Goal: Information Seeking & Learning: Learn about a topic

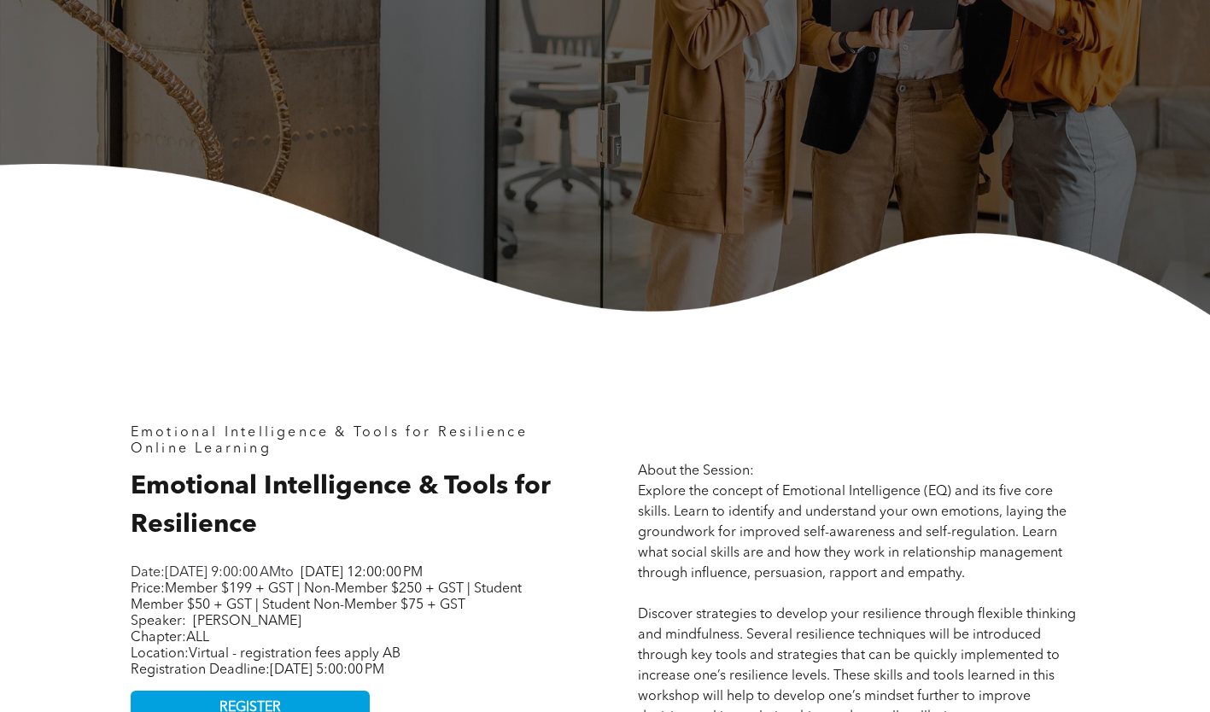
scroll to position [427, 0]
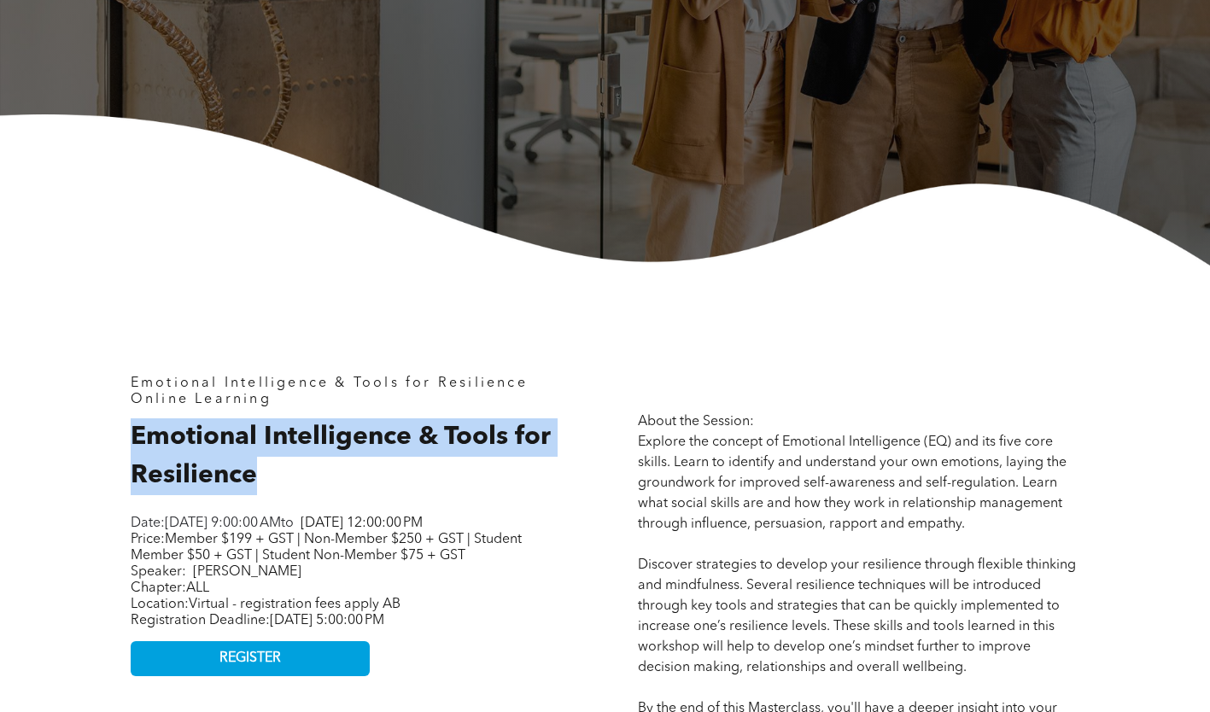
drag, startPoint x: 263, startPoint y: 471, endPoint x: 92, endPoint y: 444, distance: 172.9
copy span "Emotional Intelligence & Tools for Resilience"
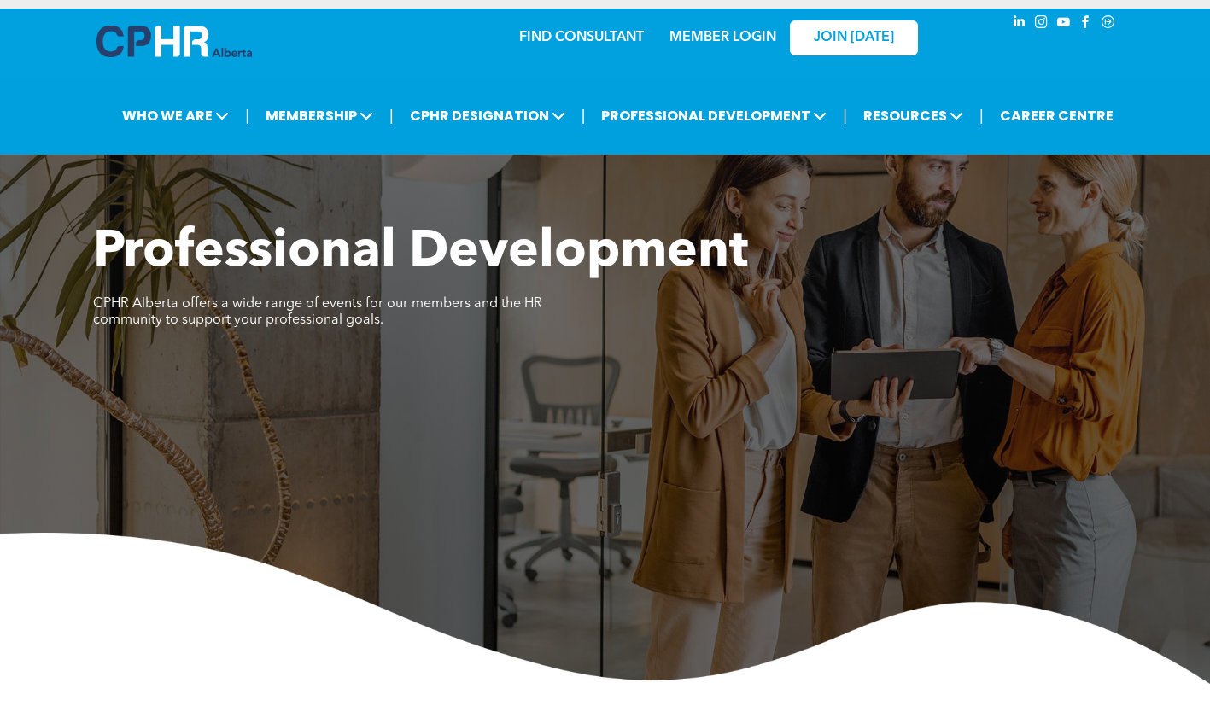
scroll to position [0, 0]
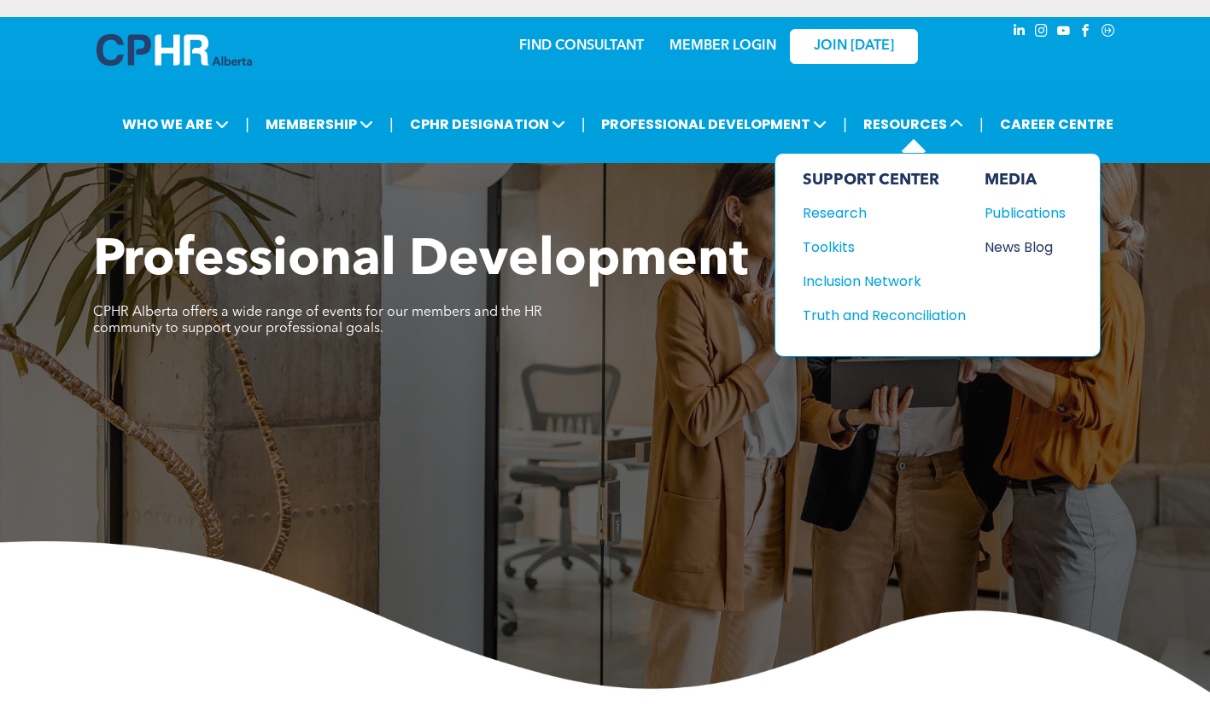
click at [1024, 253] on div "News Blog" at bounding box center [1021, 247] width 73 height 21
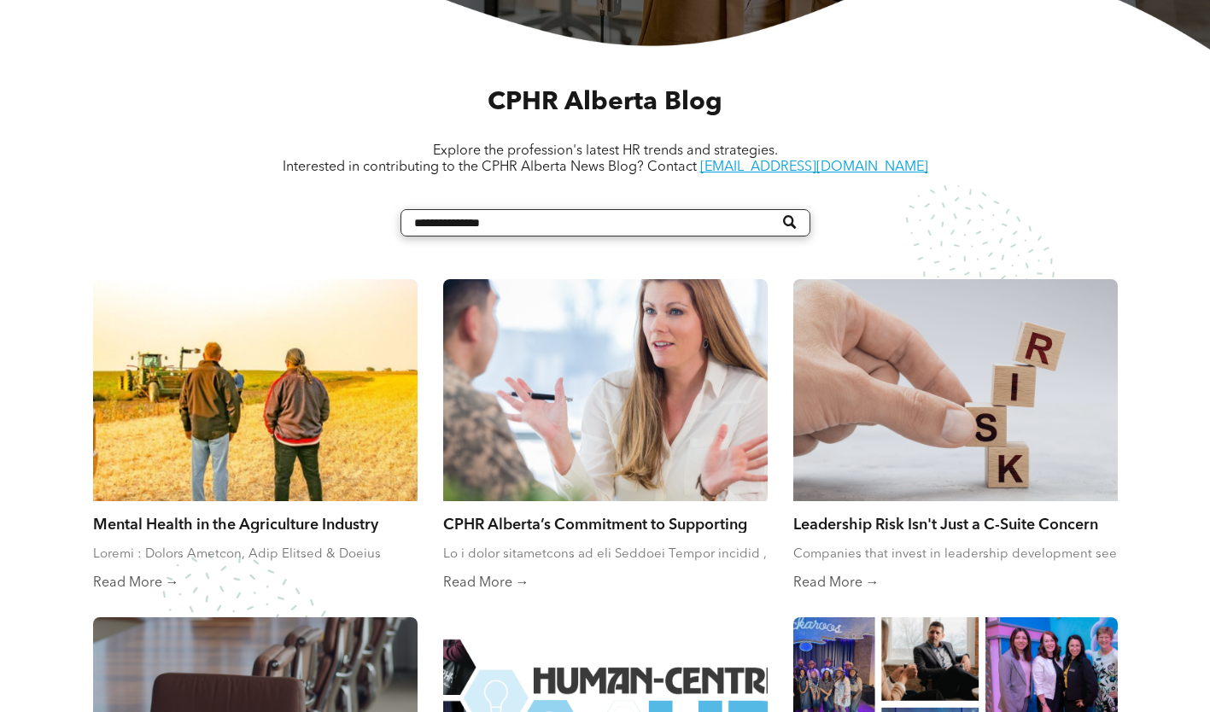
scroll to position [769, 0]
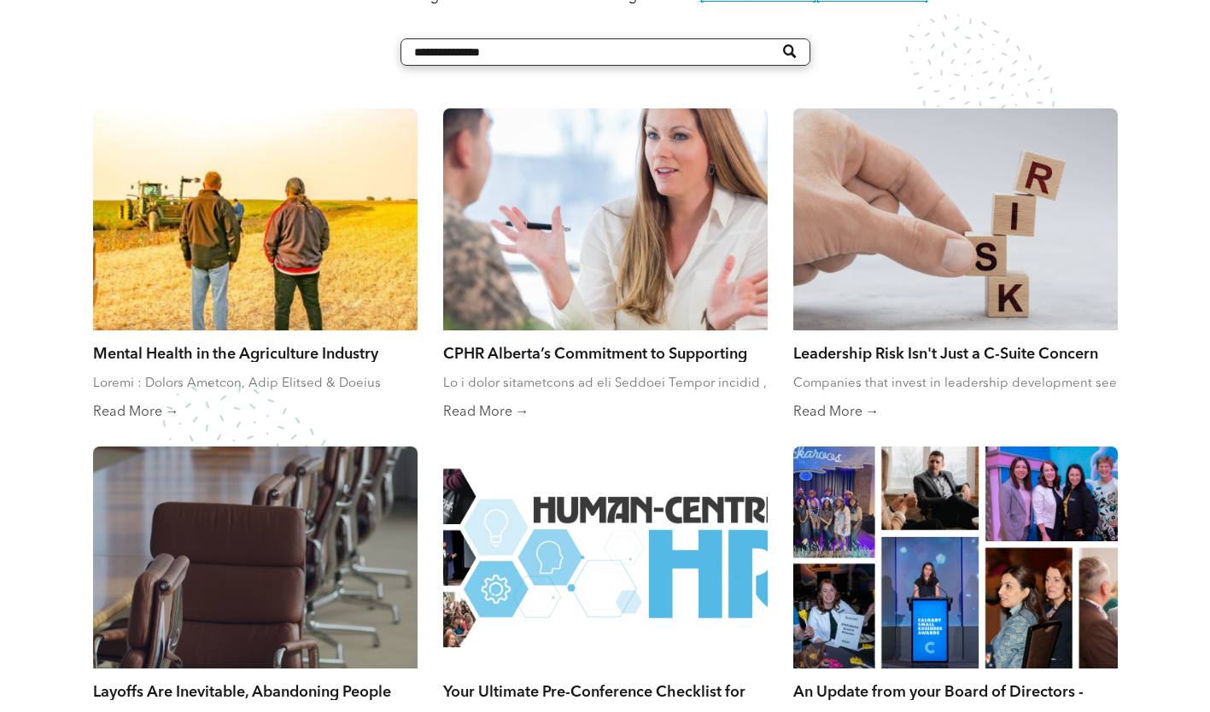
click at [519, 356] on link "CPHR Alberta’s Commitment to Supporting Reservists" at bounding box center [605, 352] width 325 height 19
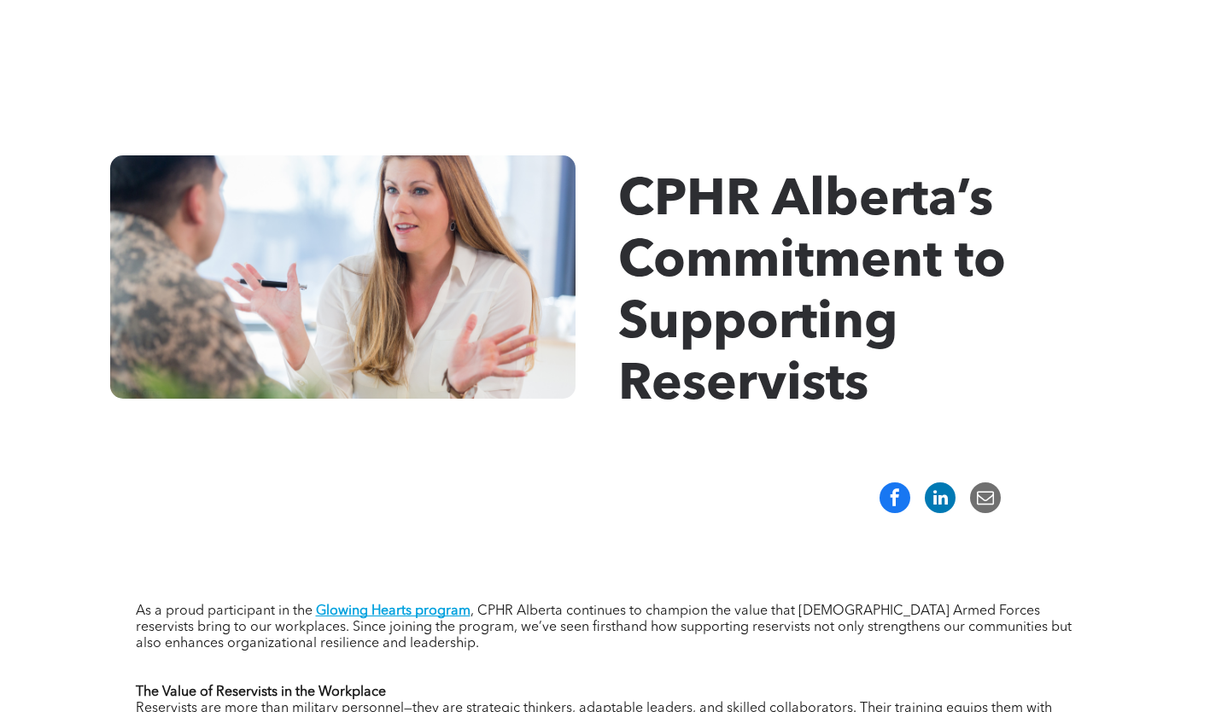
scroll to position [171, 0]
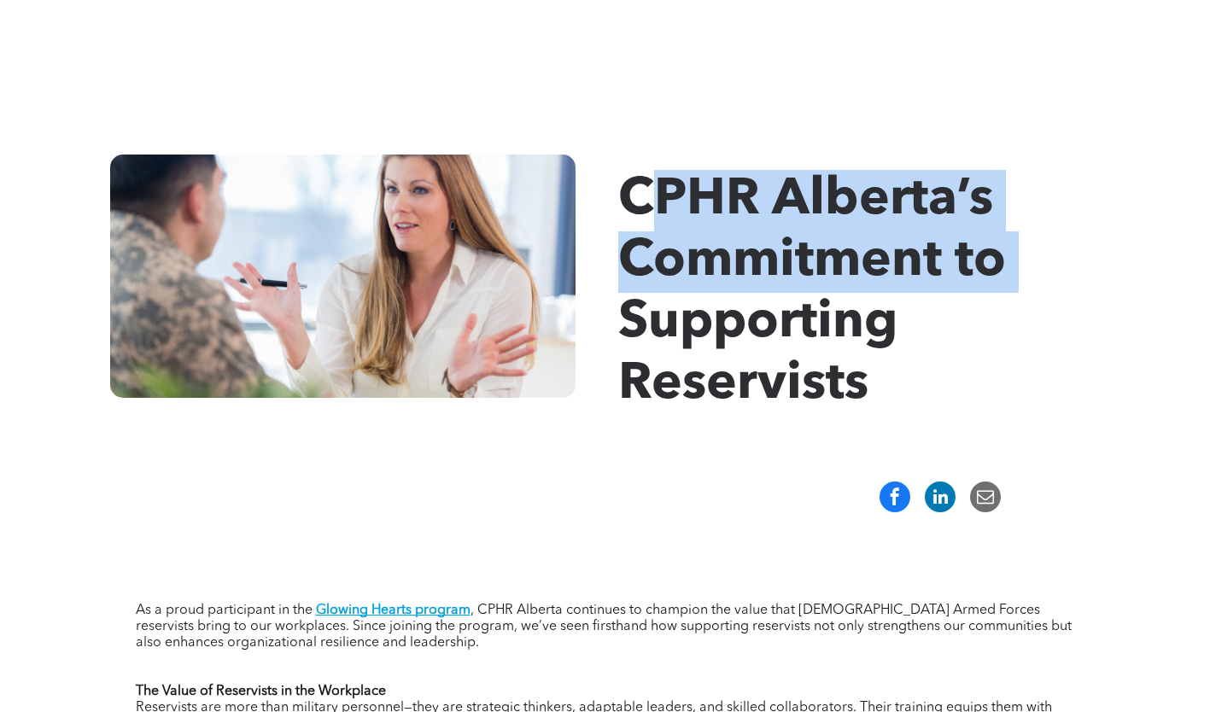
drag, startPoint x: 641, startPoint y: 197, endPoint x: 631, endPoint y: 346, distance: 148.9
click at [631, 346] on span "CPHR Alberta’s Commitment to Supporting Reservists" at bounding box center [812, 293] width 388 height 236
click at [632, 346] on span "CPHR Alberta’s Commitment to Supporting Reservists" at bounding box center [812, 293] width 388 height 236
click at [646, 216] on span "CPHR Alberta’s Commitment to Supporting Reservists" at bounding box center [812, 293] width 388 height 236
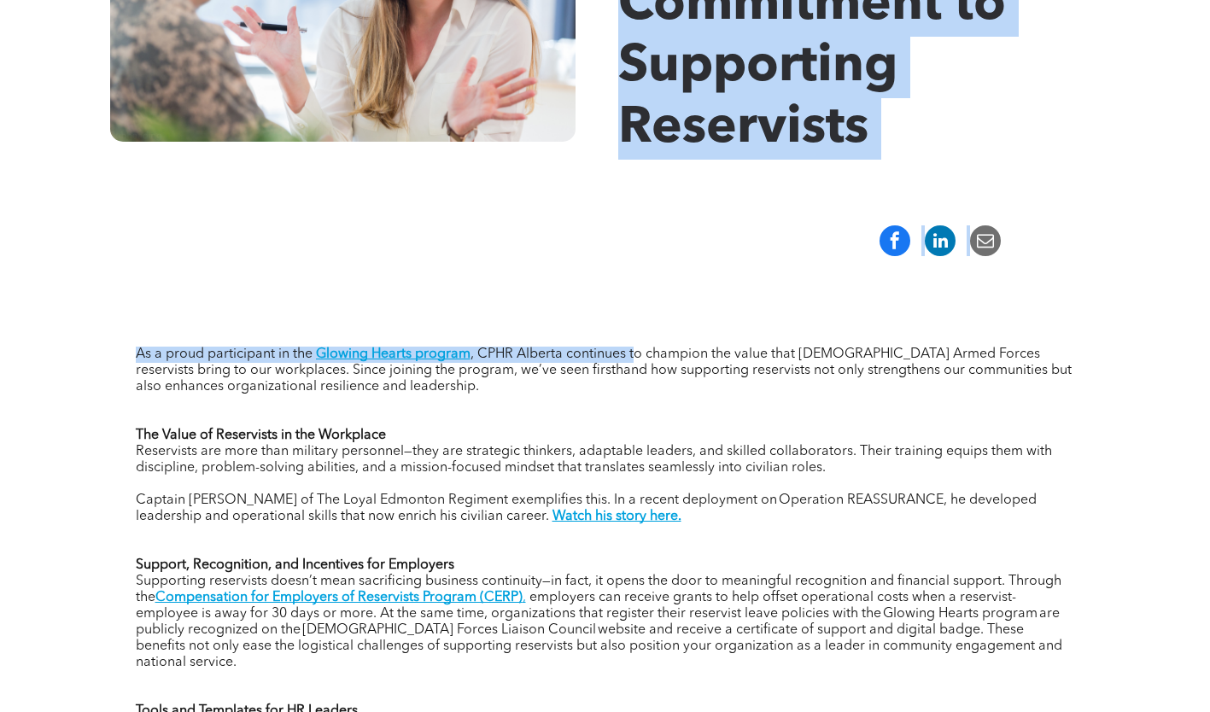
drag, startPoint x: 626, startPoint y: 199, endPoint x: 631, endPoint y: 288, distance: 89.0
click at [631, 288] on div "CPHR Alberta’s Commitment to Supporting Reservists As a proud participant in th…" at bounding box center [605, 720] width 1210 height 1968
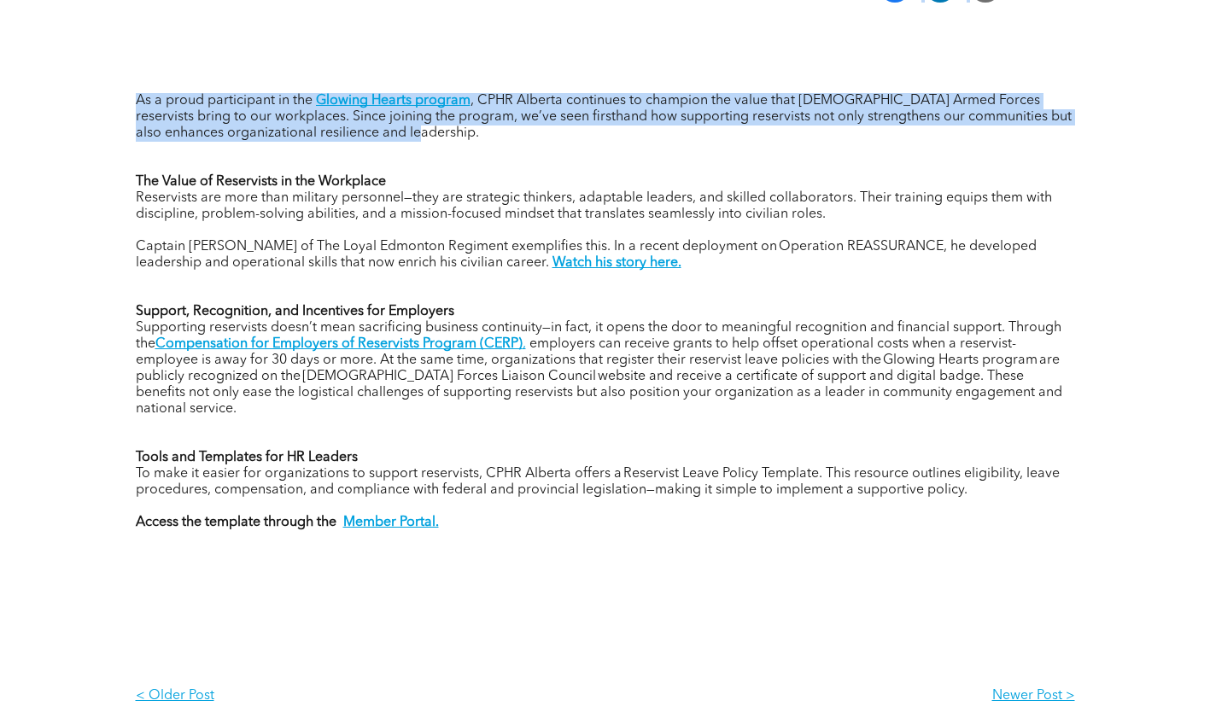
click at [631, 288] on p "Support, Recognition, and Incentives for Employers" at bounding box center [606, 304] width 940 height 32
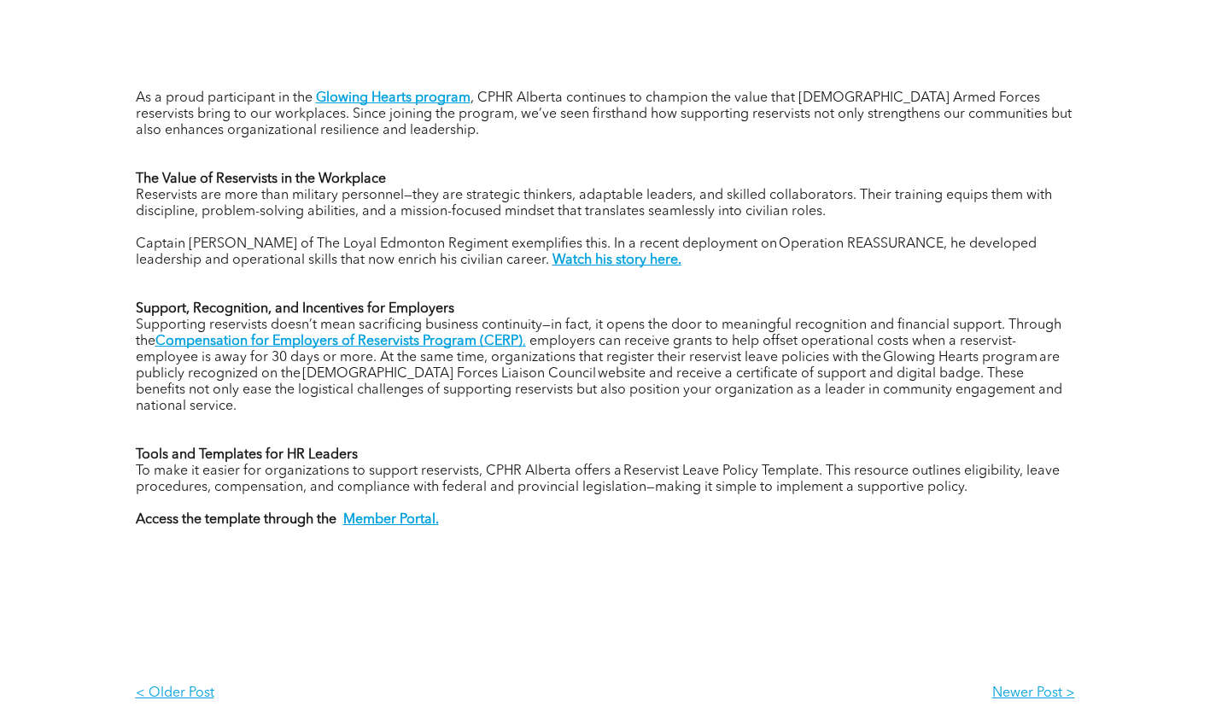
click at [631, 288] on div "As a proud participant in the Glowing Hearts program , CPHR Alberta continues t…" at bounding box center [606, 328] width 940 height 478
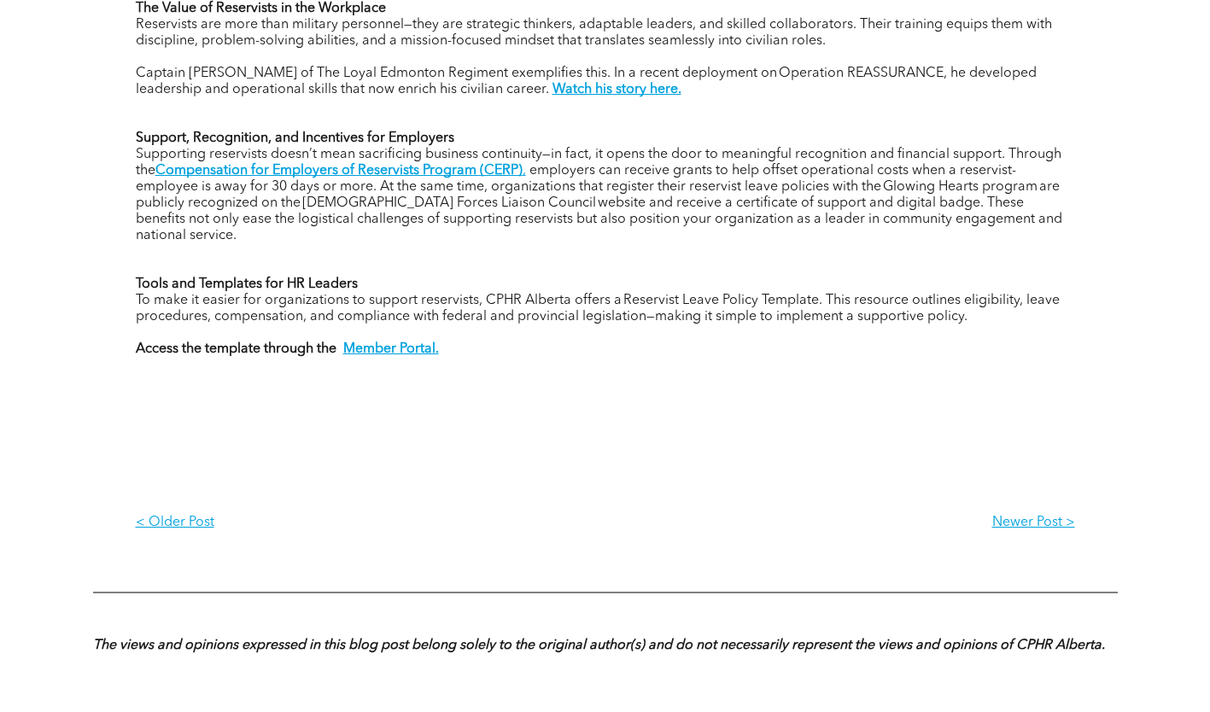
click at [631, 288] on div "As a proud participant in the Glowing Hearts program , CPHR Alberta continues t…" at bounding box center [606, 157] width 940 height 478
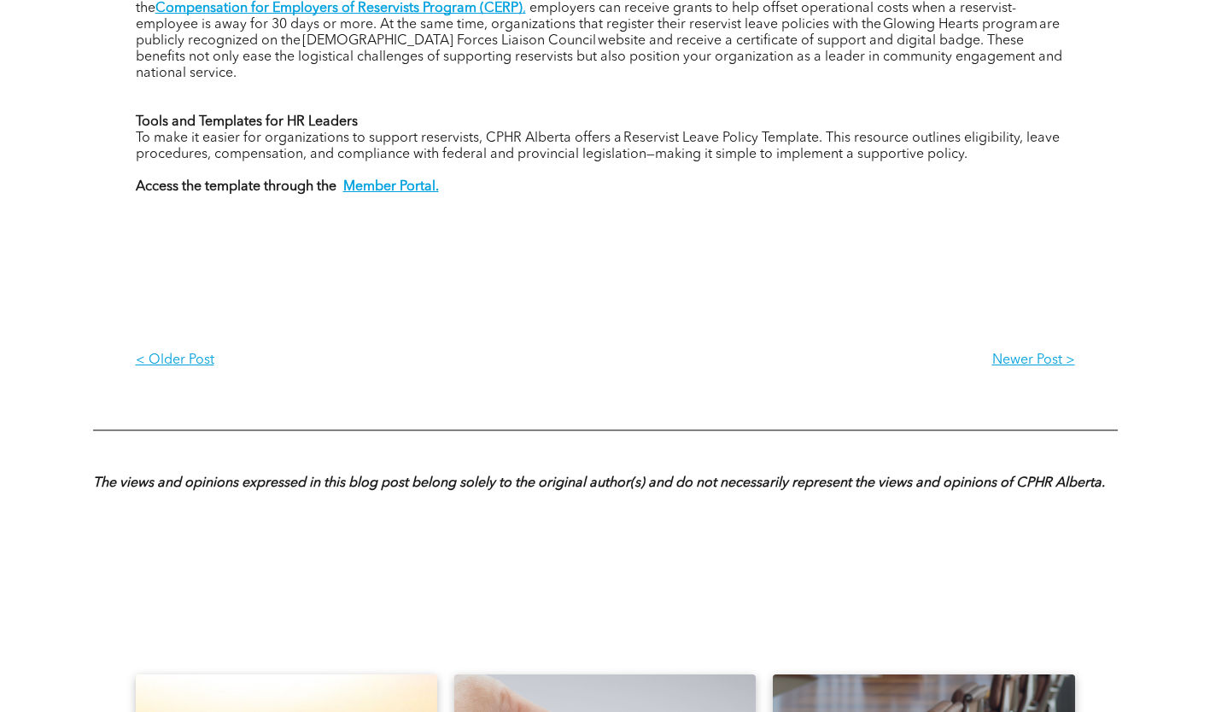
scroll to position [1110, 0]
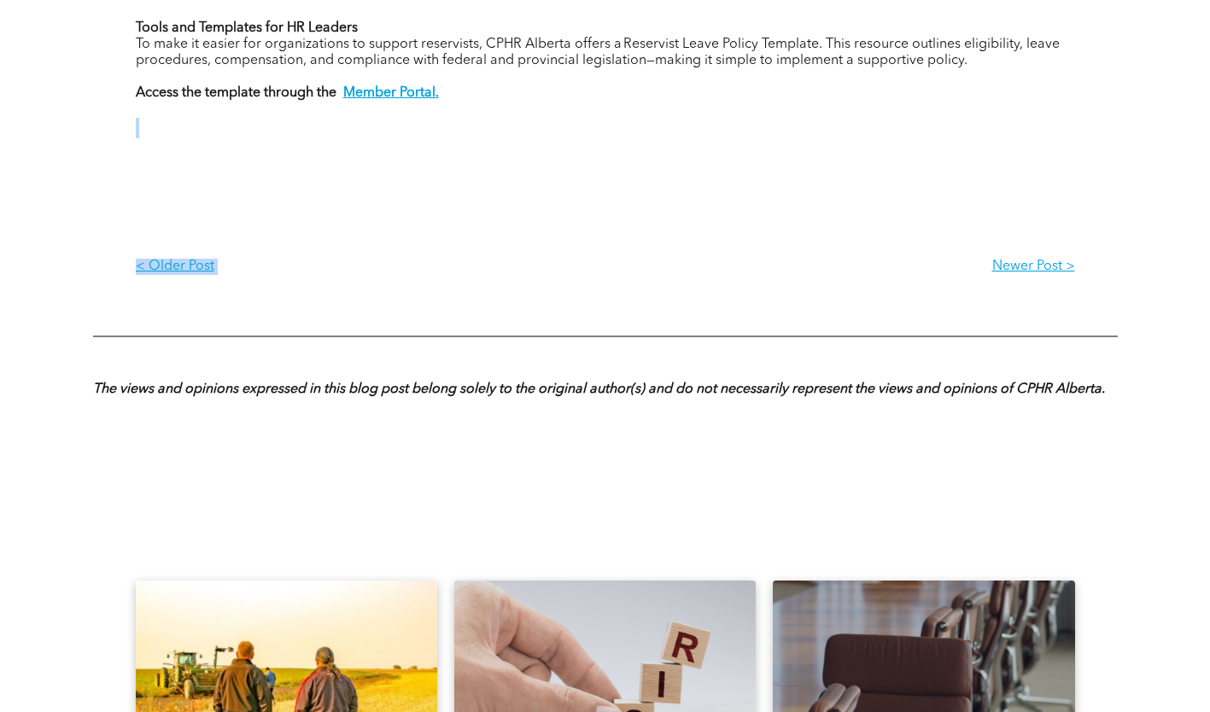
drag, startPoint x: 631, startPoint y: 288, endPoint x: 610, endPoint y: 115, distance: 173.9
drag, startPoint x: 610, startPoint y: 115, endPoint x: 648, endPoint y: 202, distance: 94.5
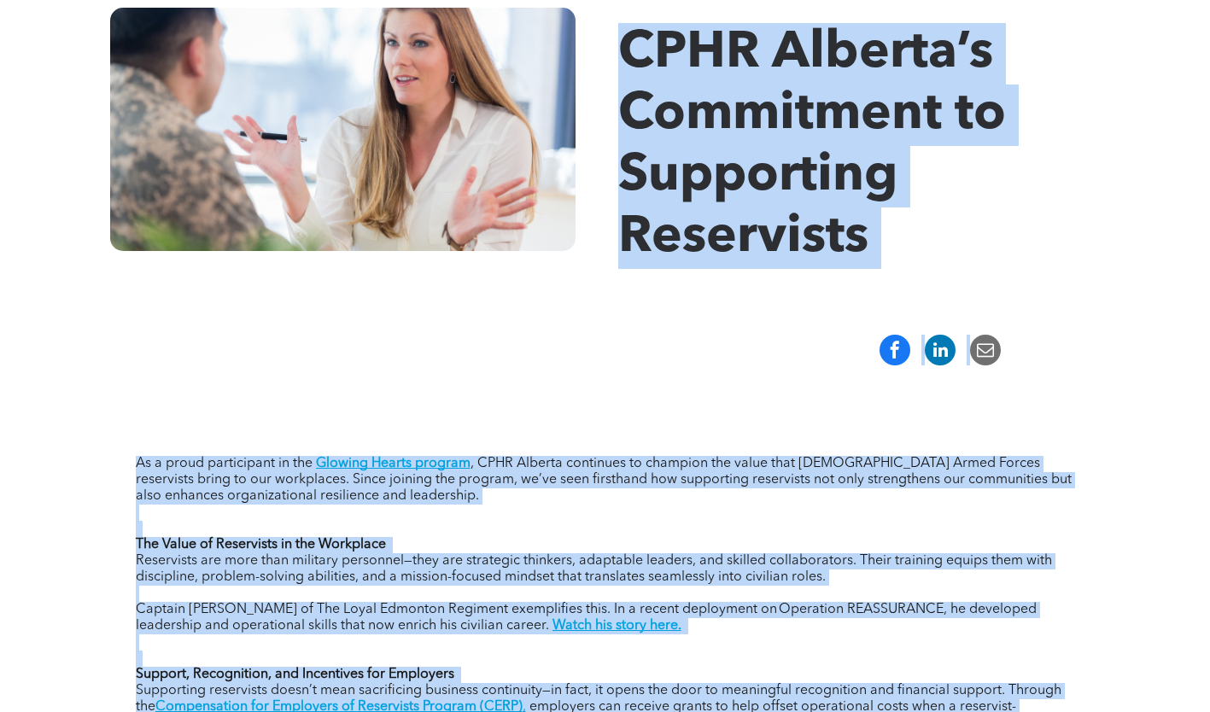
scroll to position [256, 0]
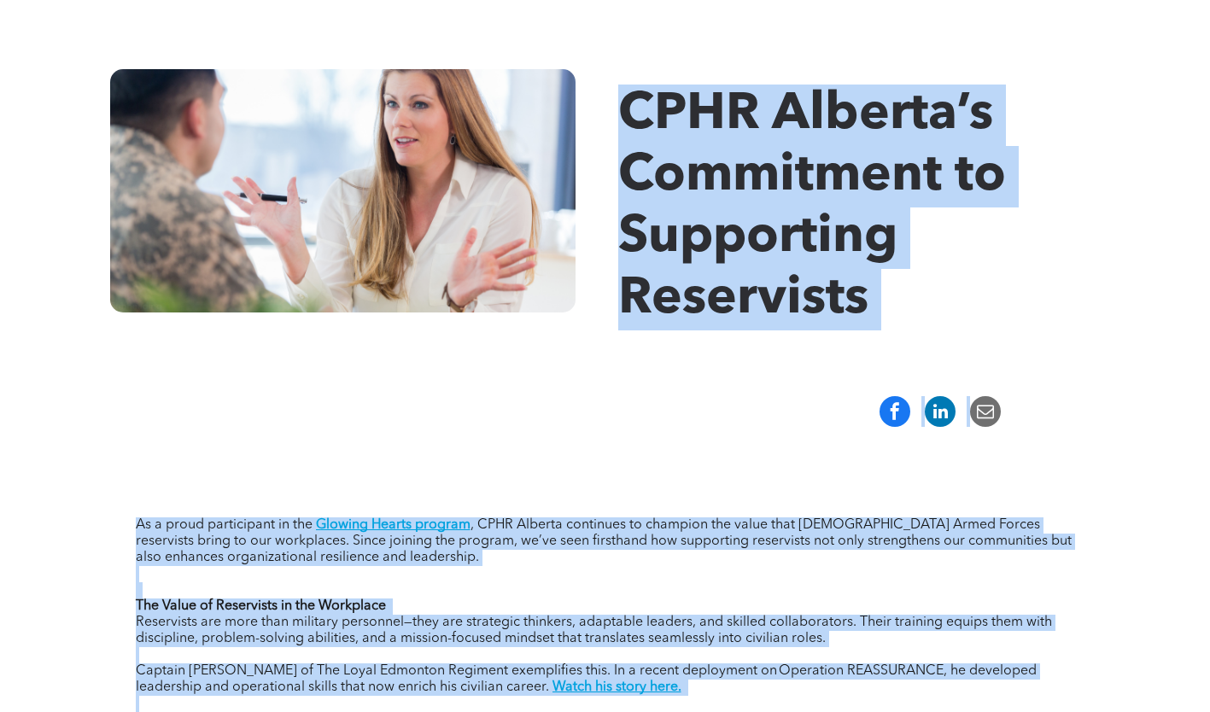
drag, startPoint x: 472, startPoint y: 340, endPoint x: 626, endPoint y: 99, distance: 286.2
copy div "CPHR Alberta’s Commitment to Supporting Reservists As a proud participant in th…"
click at [665, 308] on span "CPHR Alberta’s Commitment to Supporting Reservists" at bounding box center [812, 208] width 388 height 236
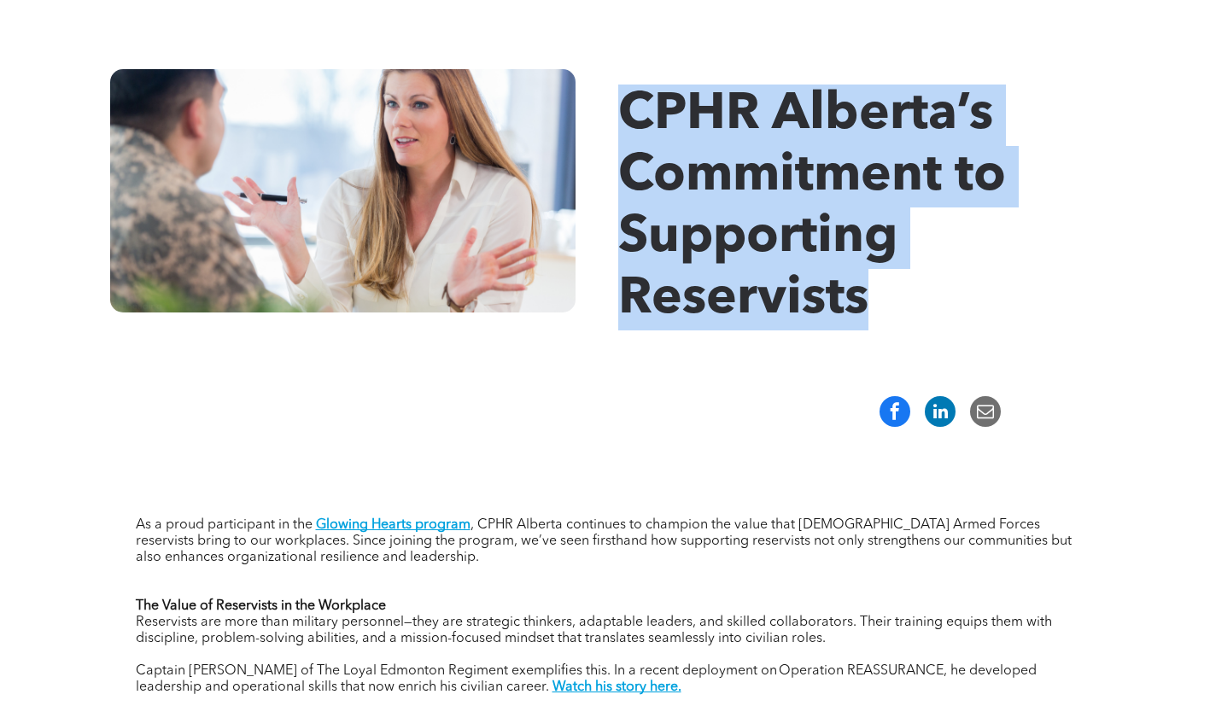
drag, startPoint x: 878, startPoint y: 308, endPoint x: 612, endPoint y: 130, distance: 320.1
click at [612, 130] on div "CPHR Alberta’s Commitment to Supporting Reservists" at bounding box center [605, 200] width 1025 height 263
copy span "CPHR Alberta’s Commitment to Supporting Reservists"
